Goal: Entertainment & Leisure: Consume media (video, audio)

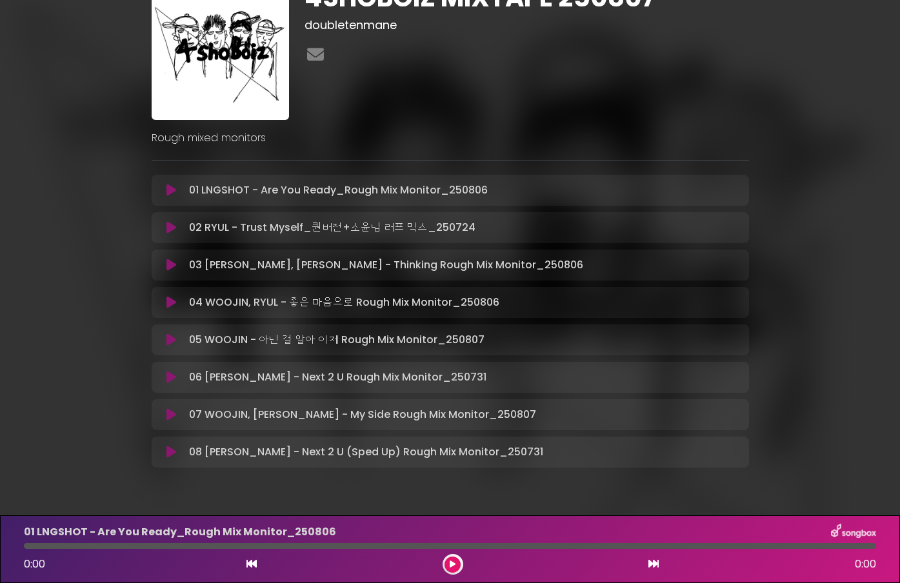
scroll to position [74, 0]
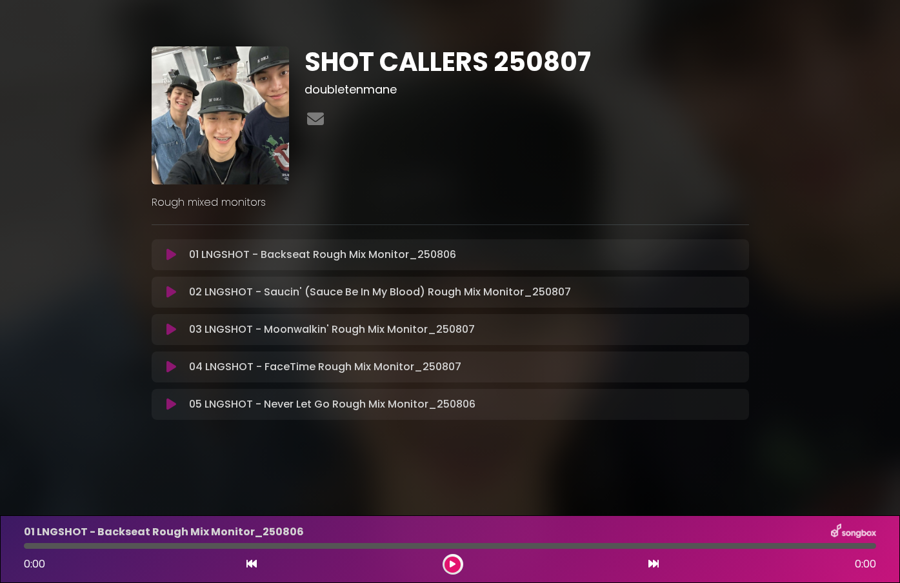
click at [172, 294] on icon at bounding box center [171, 292] width 10 height 13
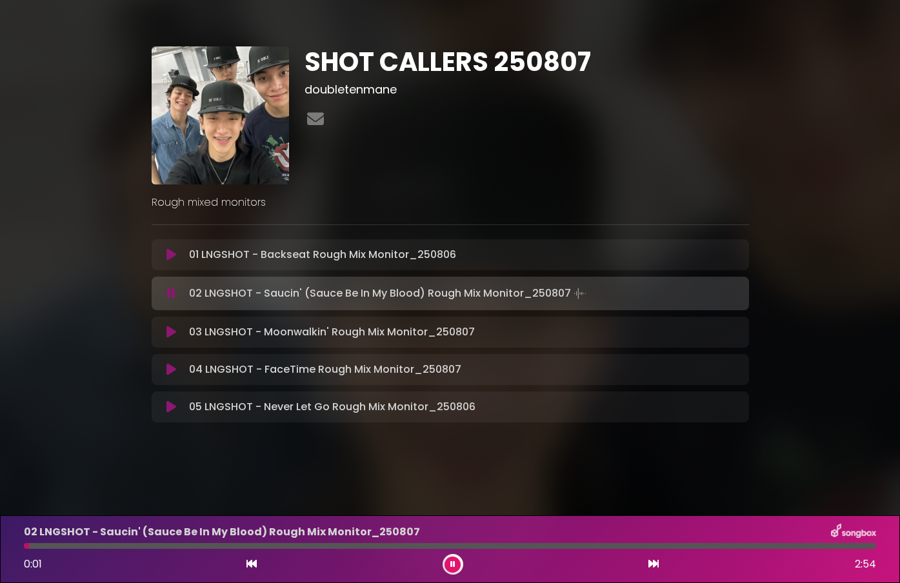
click at [448, 565] on button at bounding box center [452, 565] width 16 height 16
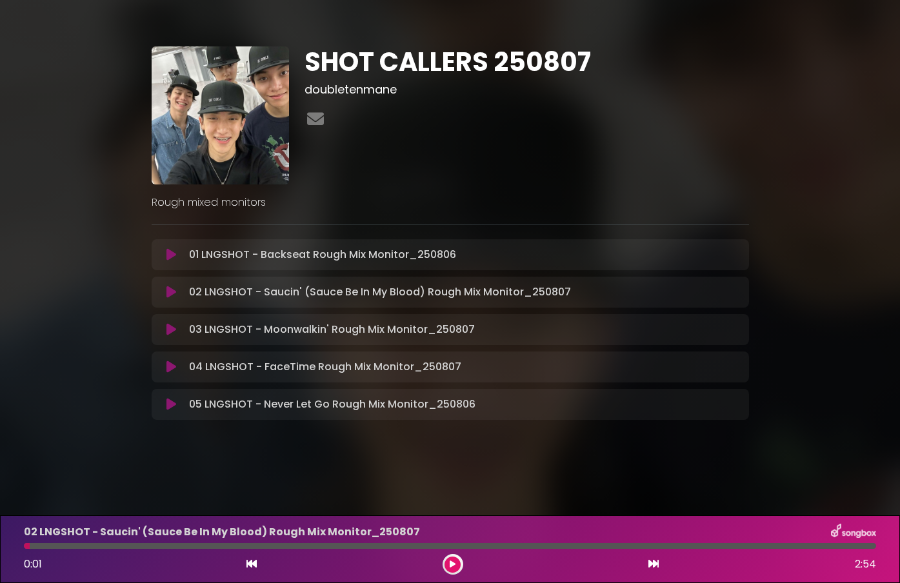
click at [863, 548] on div at bounding box center [450, 546] width 852 height 6
drag, startPoint x: 61, startPoint y: 547, endPoint x: 75, endPoint y: 547, distance: 14.2
click at [75, 547] on div at bounding box center [450, 546] width 852 height 6
drag, startPoint x: 477, startPoint y: 568, endPoint x: 458, endPoint y: 568, distance: 18.7
click at [470, 568] on div "0:01 2:54" at bounding box center [450, 564] width 868 height 21
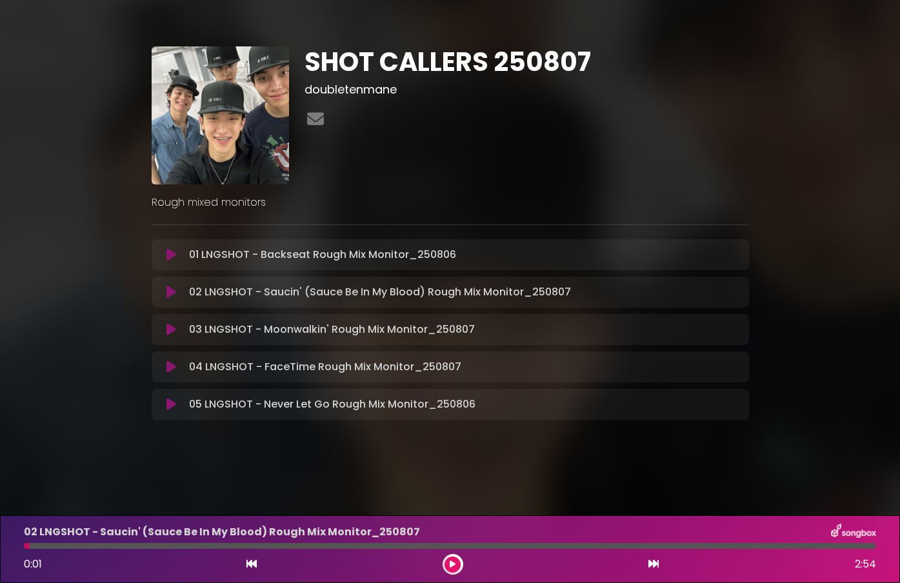
click at [452, 568] on button at bounding box center [452, 565] width 16 height 16
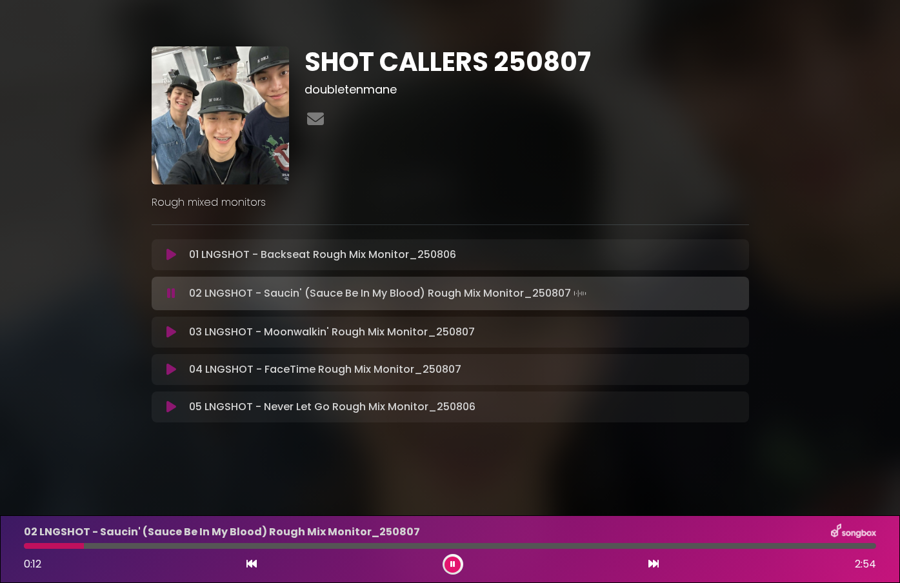
click at [159, 251] on button at bounding box center [171, 254] width 25 height 13
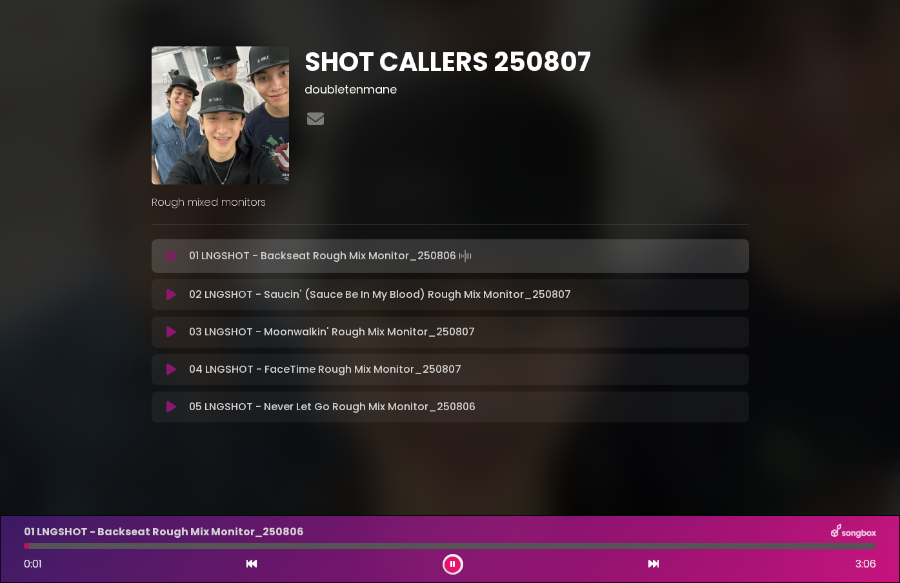
click at [452, 562] on icon at bounding box center [452, 565] width 5 height 8
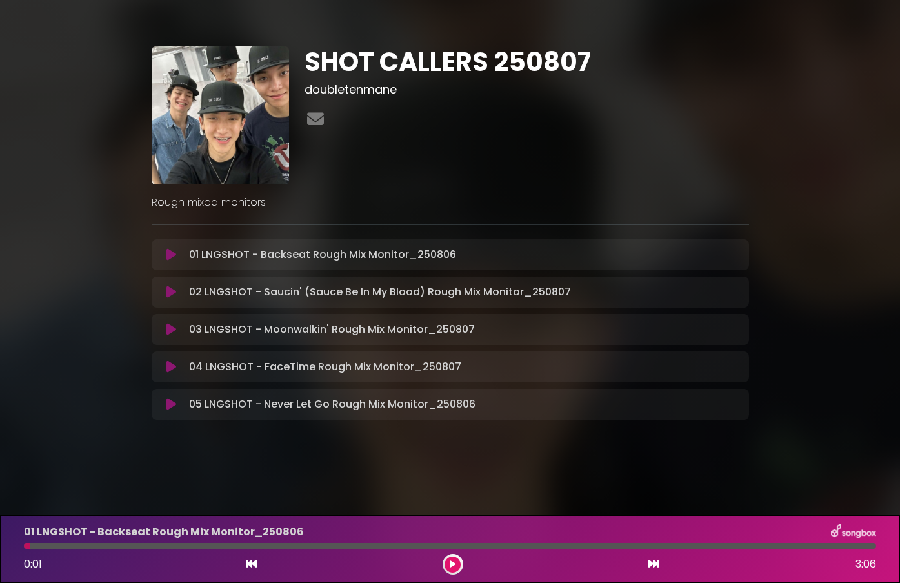
click at [855, 548] on div at bounding box center [450, 546] width 852 height 6
drag, startPoint x: 34, startPoint y: 550, endPoint x: 448, endPoint y: 557, distance: 414.2
click at [467, 549] on div "01 LNGSHOT - Backseat Rough Mix Monitor_[DATE] 0:01 3:06" at bounding box center [450, 549] width 868 height 51
click at [450, 566] on icon at bounding box center [453, 565] width 6 height 8
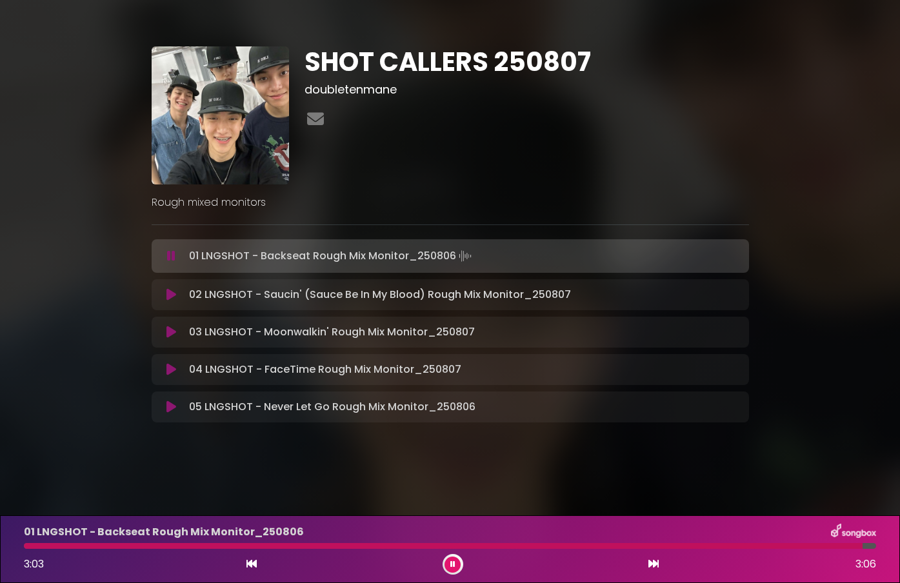
click at [808, 546] on div at bounding box center [443, 546] width 839 height 6
click at [775, 544] on div at bounding box center [419, 546] width 790 height 6
drag, startPoint x: 713, startPoint y: 545, endPoint x: 654, endPoint y: 543, distance: 59.4
click at [713, 545] on div at bounding box center [400, 546] width 753 height 6
click at [654, 543] on div at bounding box center [369, 546] width 690 height 6
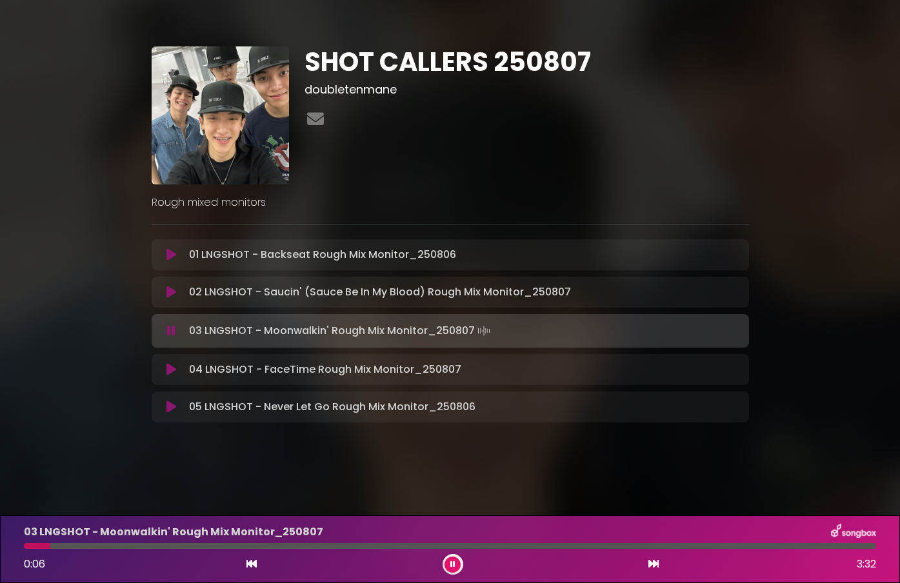
click at [453, 567] on icon at bounding box center [452, 565] width 5 height 8
